Goal: Navigation & Orientation: Find specific page/section

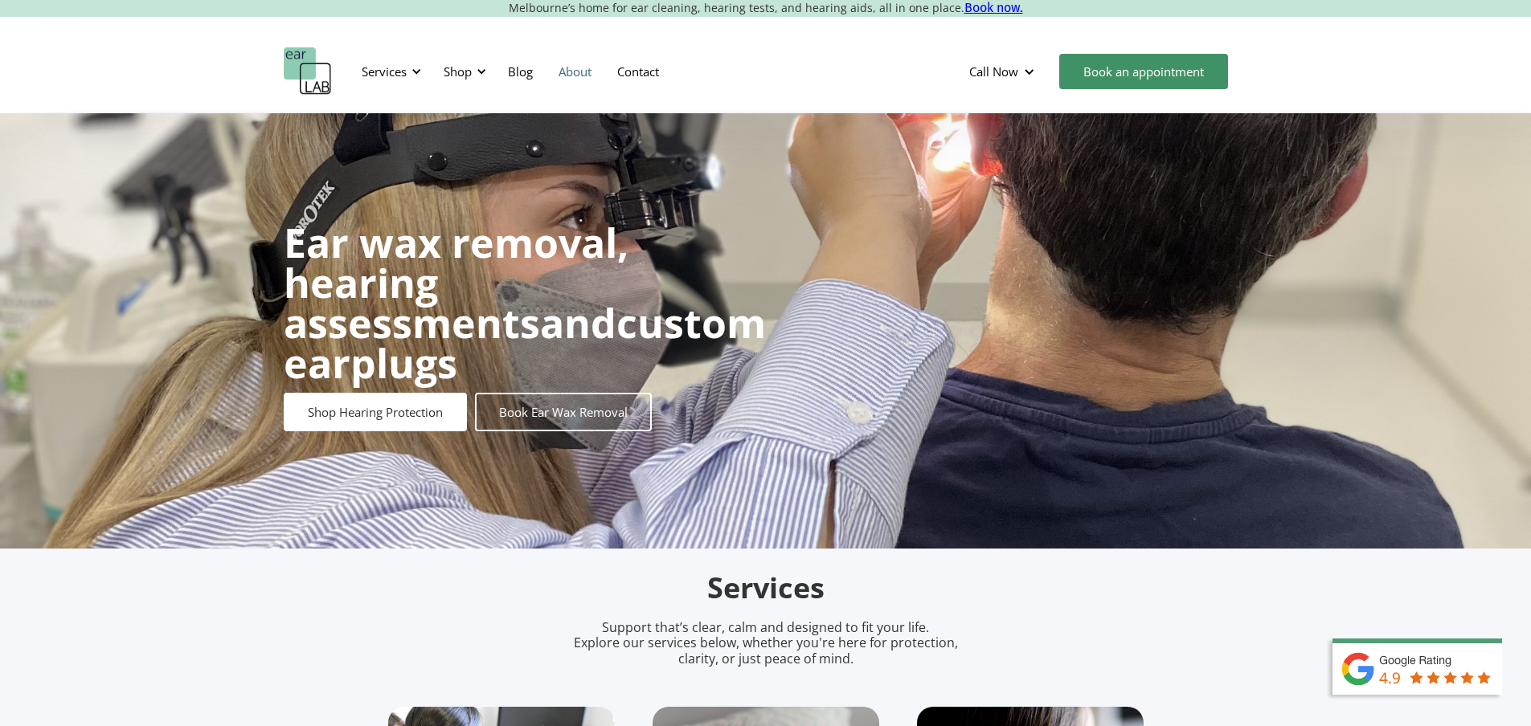
click at [572, 72] on link "About" at bounding box center [575, 71] width 59 height 47
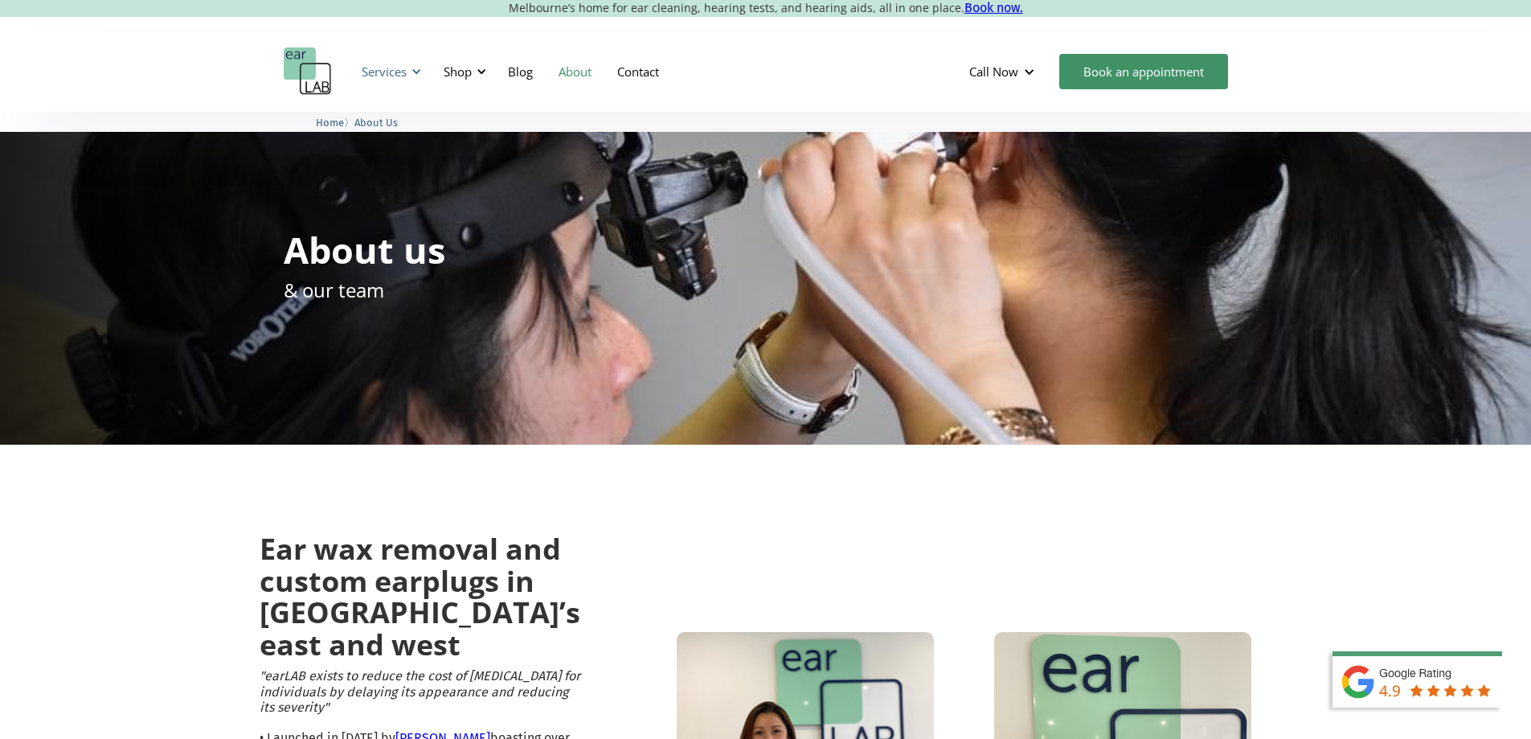
click at [369, 69] on div "Services" at bounding box center [384, 71] width 45 height 16
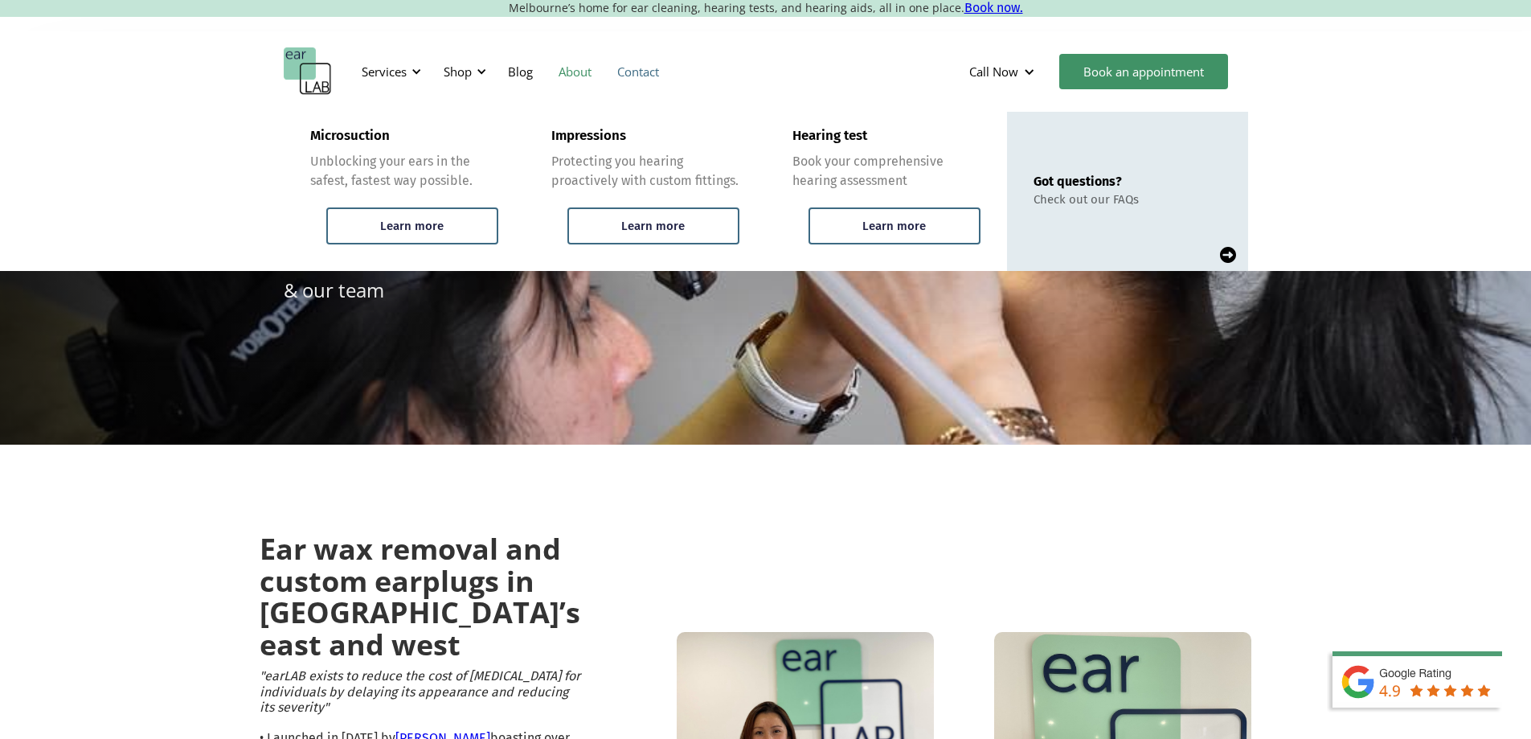
click at [652, 72] on link "Contact" at bounding box center [638, 71] width 68 height 47
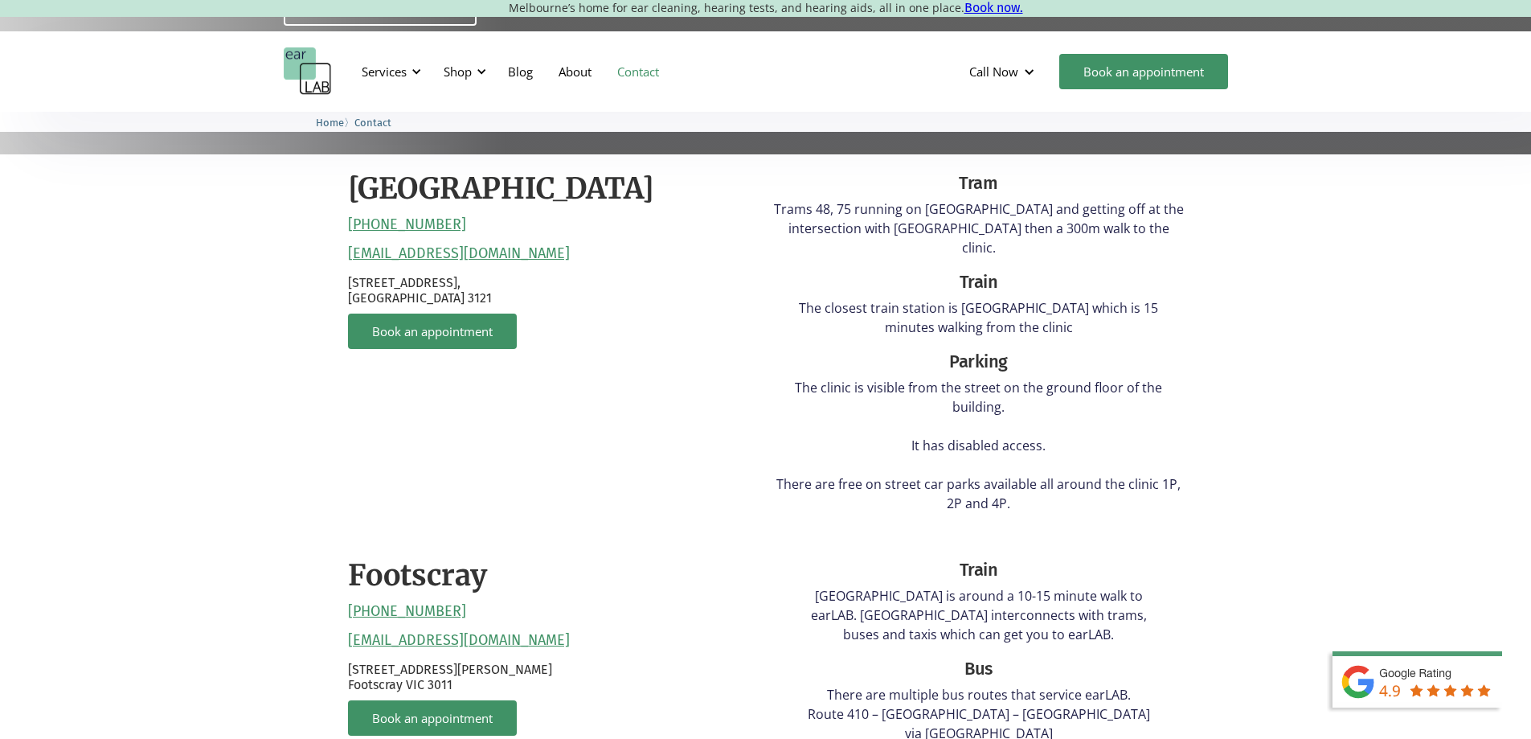
scroll to position [161, 0]
